Goal: Transaction & Acquisition: Purchase product/service

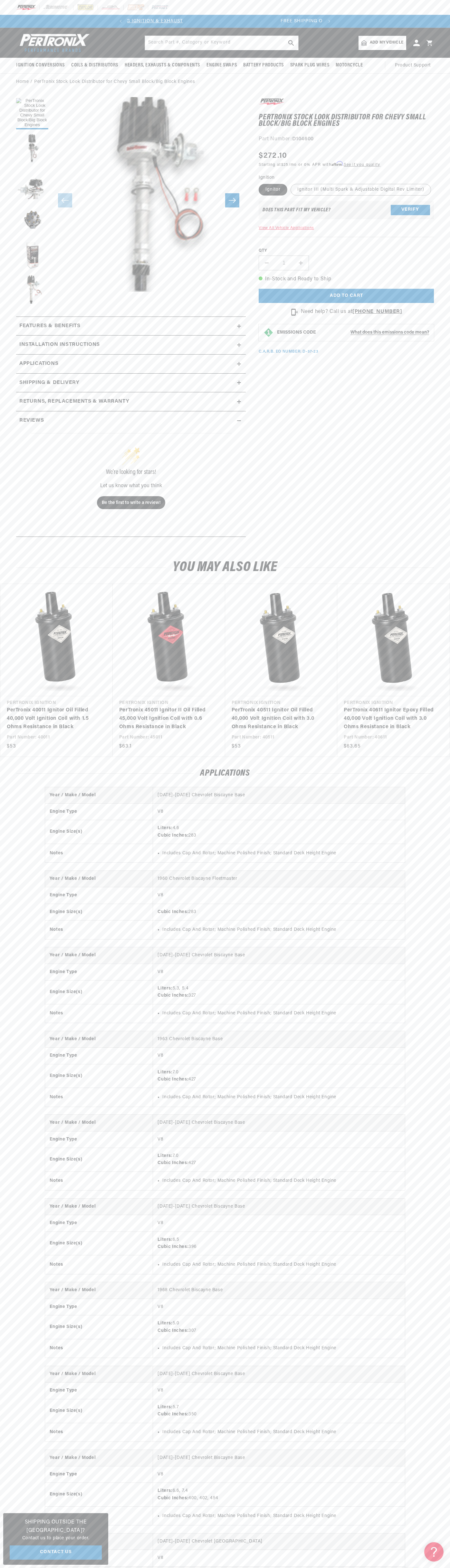
scroll to position [0, 196]
click at [342, 9] on div at bounding box center [225, 7] width 450 height 15
click at [448, 152] on section "PerTronix Stock Look Distributor for Chevy Small Block/Big Block Engines PerTro…" at bounding box center [225, 319] width 450 height 457
click at [383, 1567] on html "Skip to content Your cart Your cart is empty Get the right parts the first time…" at bounding box center [225, 784] width 450 height 1568
click at [2, 1567] on html "Skip to content Your cart Your cart is empty Get the right parts the first time…" at bounding box center [225, 784] width 450 height 1568
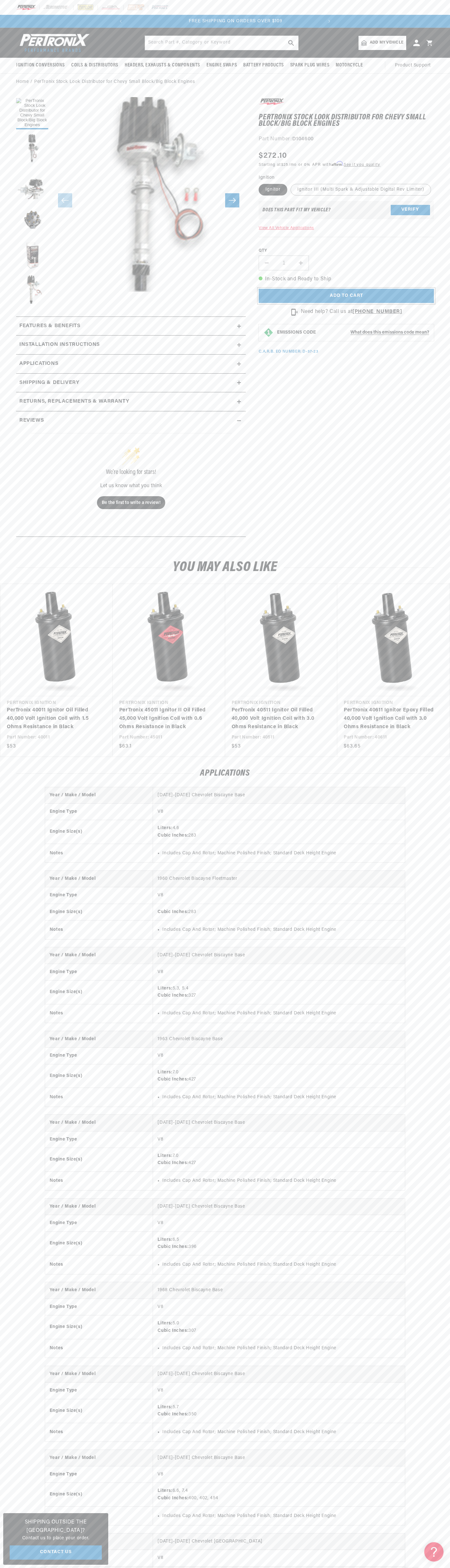
scroll to position [0, 62]
